Goal: Task Accomplishment & Management: Use online tool/utility

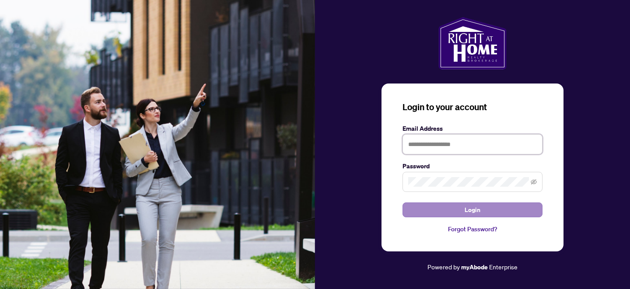
type input "**********"
click at [473, 209] on span "Login" at bounding box center [472, 210] width 16 height 14
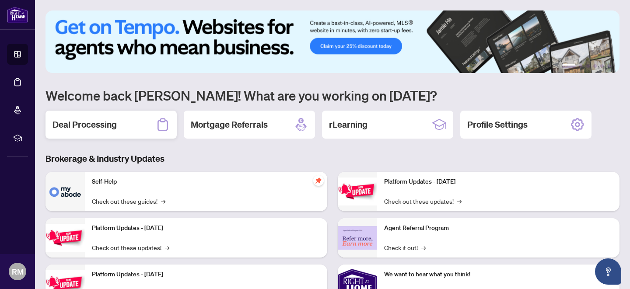
click at [94, 124] on h2 "Deal Processing" at bounding box center [84, 124] width 64 height 12
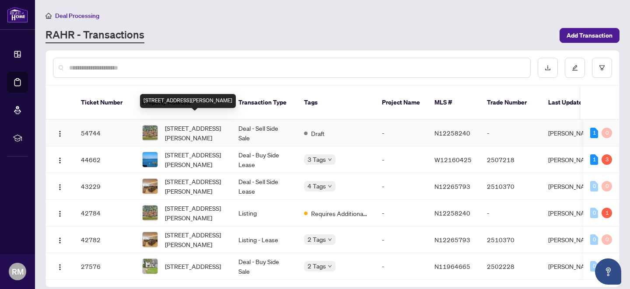
click at [184, 123] on span "[STREET_ADDRESS][PERSON_NAME]" at bounding box center [194, 132] width 59 height 19
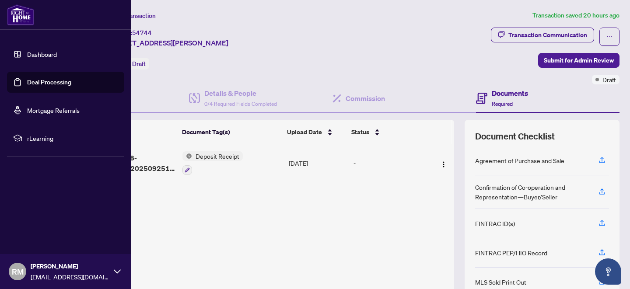
click at [41, 52] on link "Dashboard" at bounding box center [42, 54] width 30 height 8
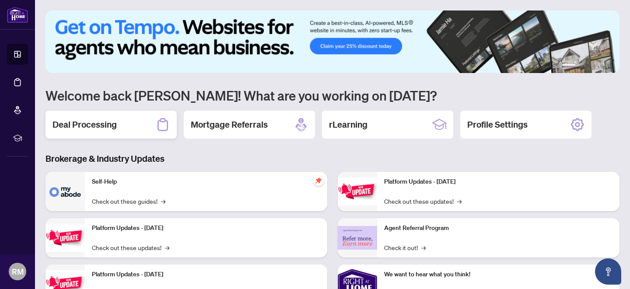
click at [82, 122] on h2 "Deal Processing" at bounding box center [84, 124] width 64 height 12
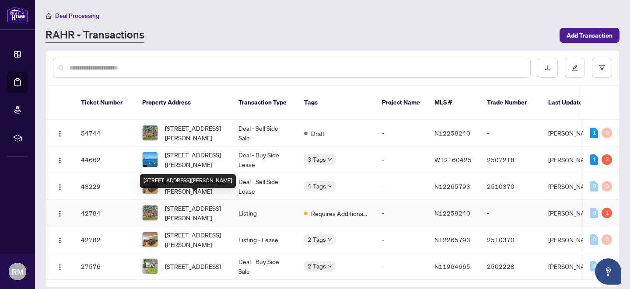
click at [185, 203] on span "[STREET_ADDRESS][PERSON_NAME]" at bounding box center [194, 212] width 59 height 19
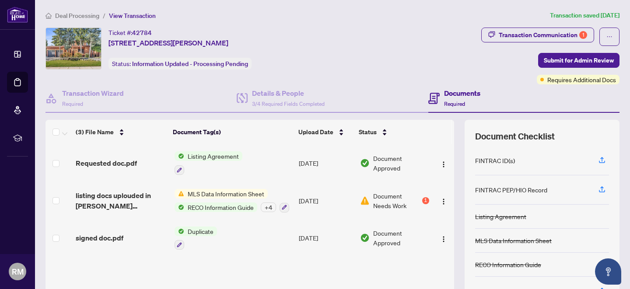
click at [203, 205] on span "RECO Information Guide" at bounding box center [220, 207] width 73 height 10
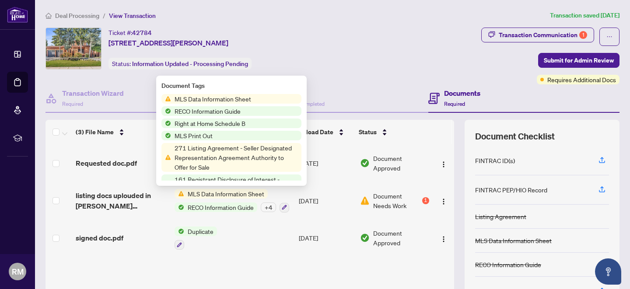
click at [204, 97] on span "MLS Data Information Sheet" at bounding box center [212, 99] width 83 height 10
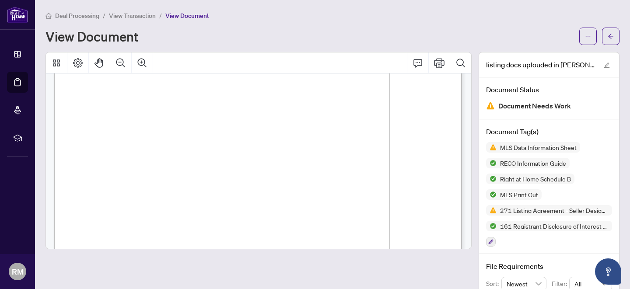
scroll to position [18735, 0]
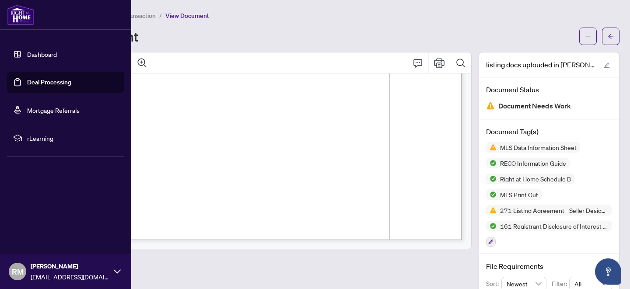
click at [42, 52] on link "Dashboard" at bounding box center [42, 54] width 30 height 8
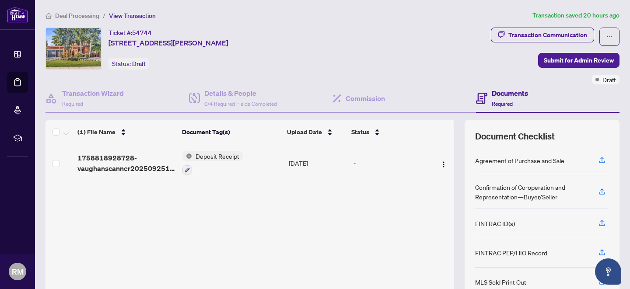
click at [208, 156] on span "Deposit Receipt" at bounding box center [217, 156] width 51 height 10
click at [209, 198] on span "Deposit Receipt" at bounding box center [199, 199] width 51 height 10
